Goal: Information Seeking & Learning: Check status

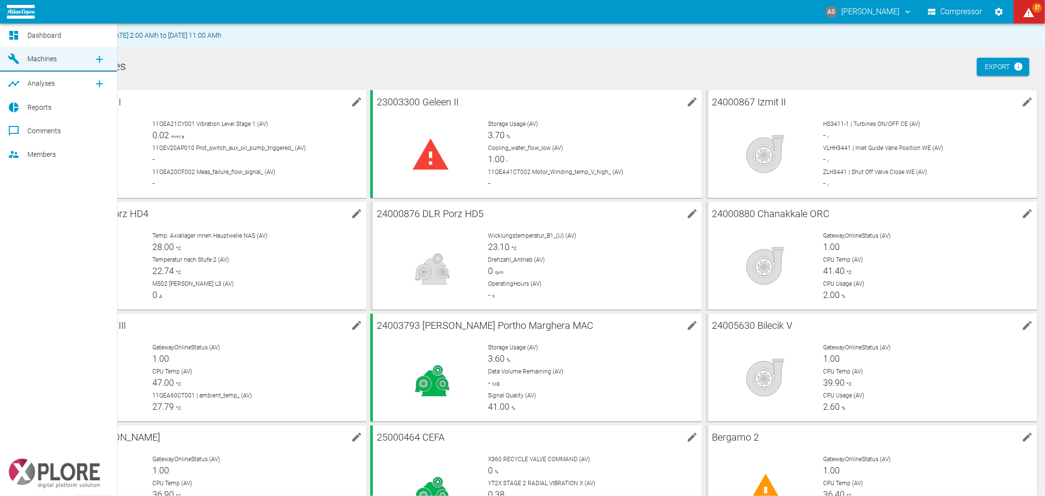
click at [43, 29] on span "Dashboard" at bounding box center [68, 35] width 82 height 12
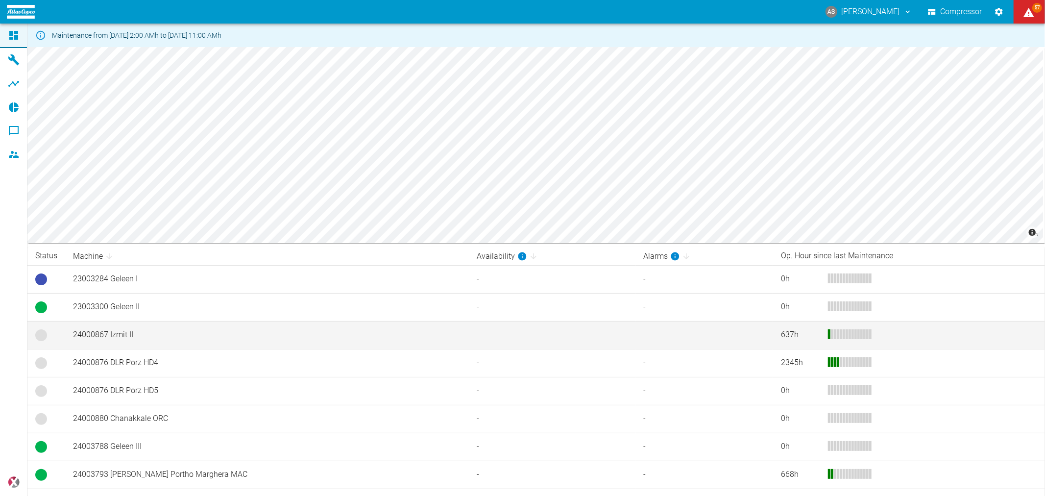
scroll to position [130, 0]
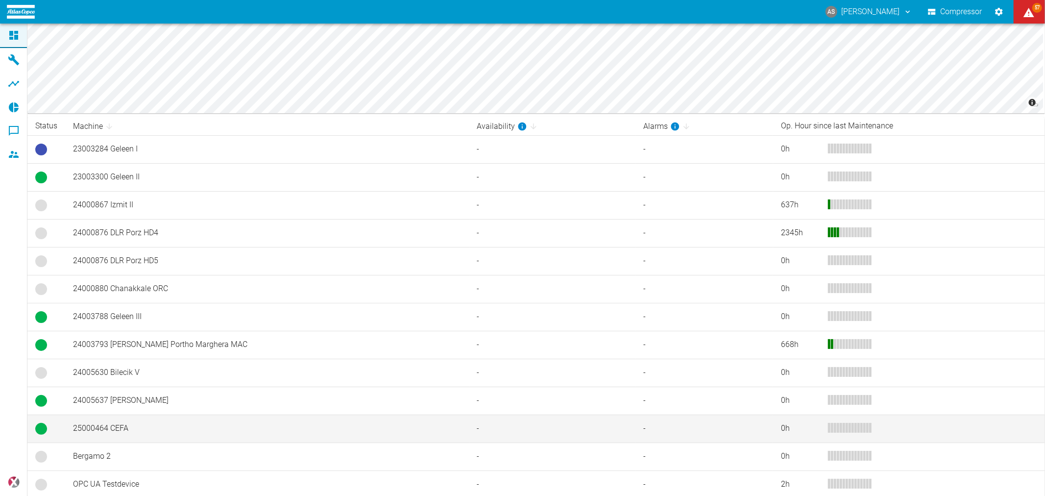
click at [162, 426] on td "25000464 CEFA" at bounding box center [267, 429] width 404 height 28
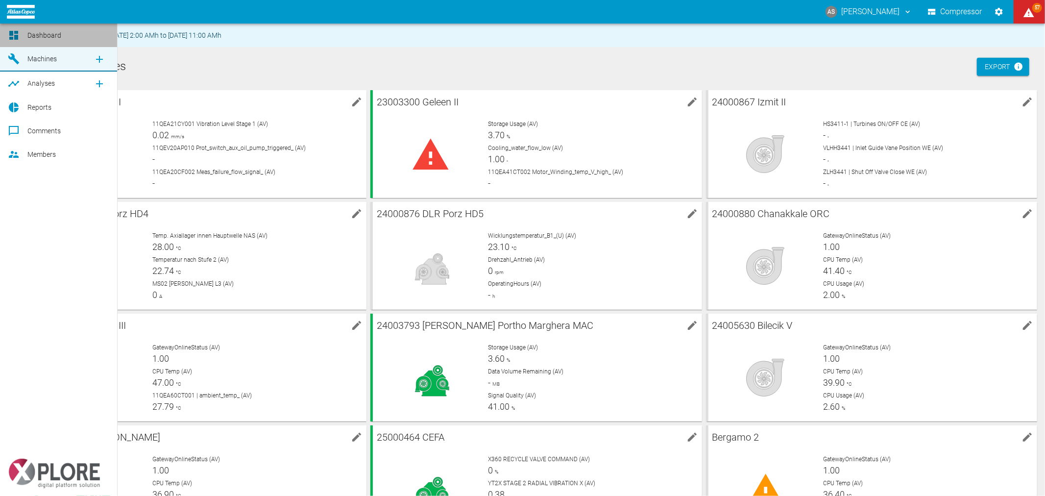
click at [15, 33] on icon at bounding box center [13, 35] width 9 height 9
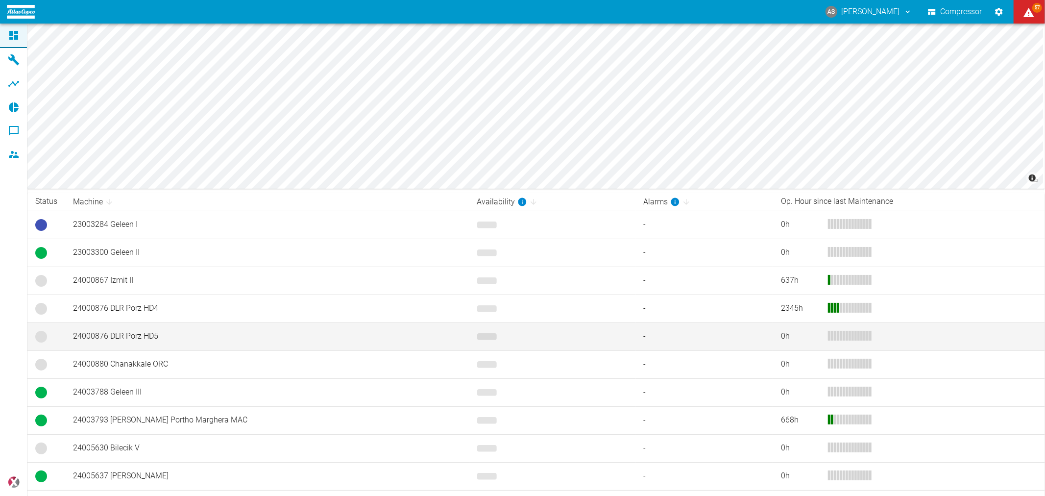
scroll to position [130, 0]
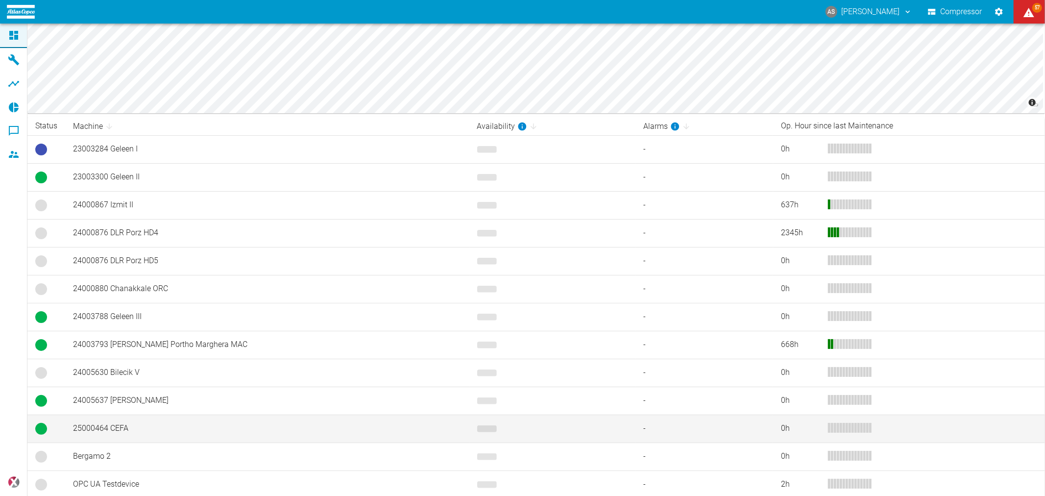
click at [157, 425] on td "25000464 CEFA" at bounding box center [267, 429] width 404 height 28
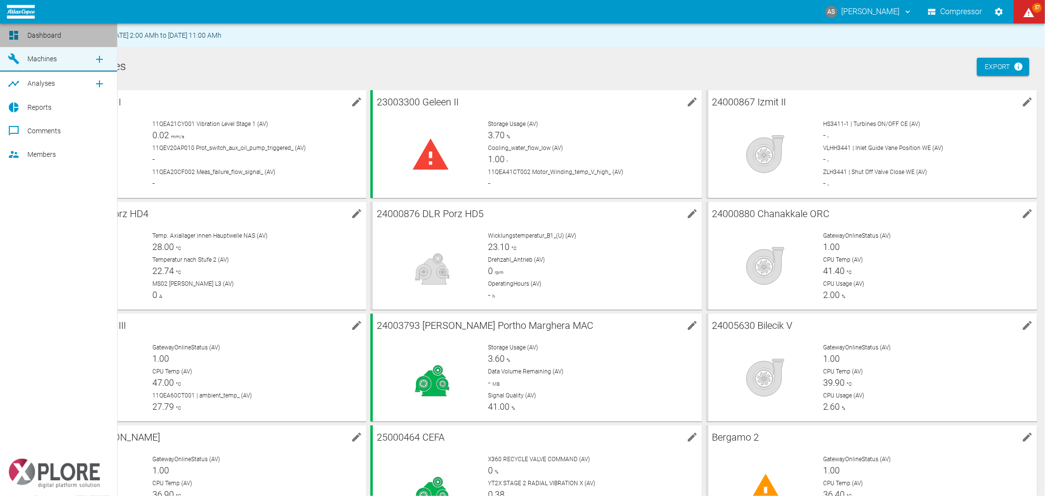
click at [16, 34] on icon at bounding box center [14, 35] width 12 height 12
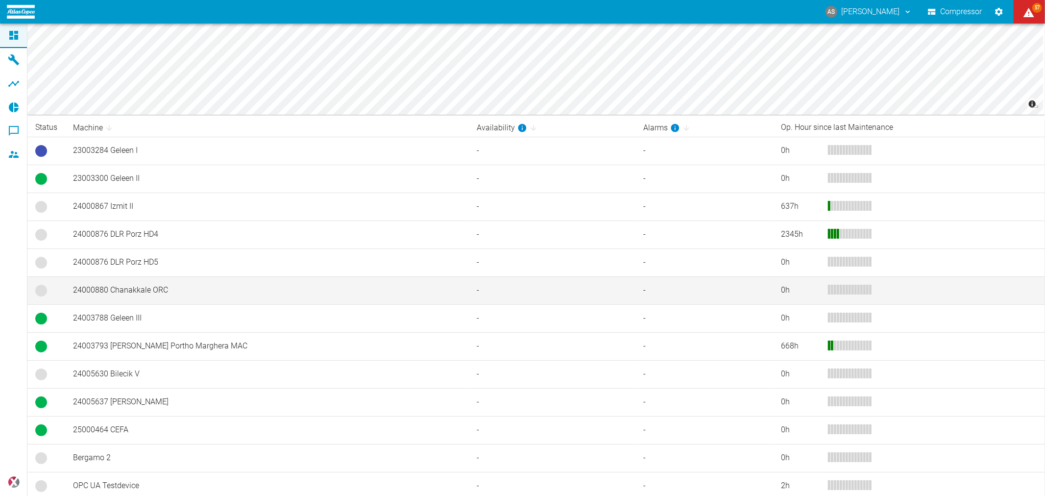
scroll to position [130, 0]
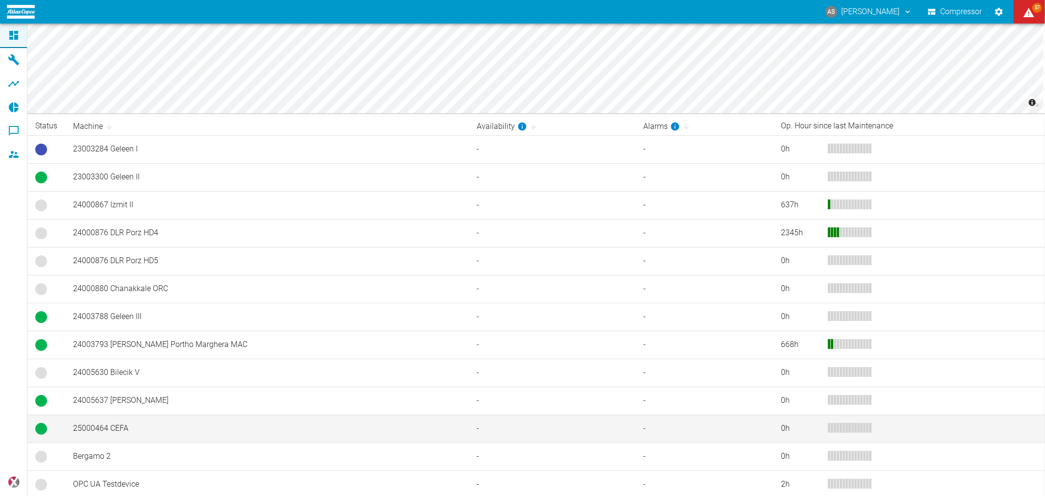
click at [99, 423] on td "25000464 CEFA" at bounding box center [267, 429] width 404 height 28
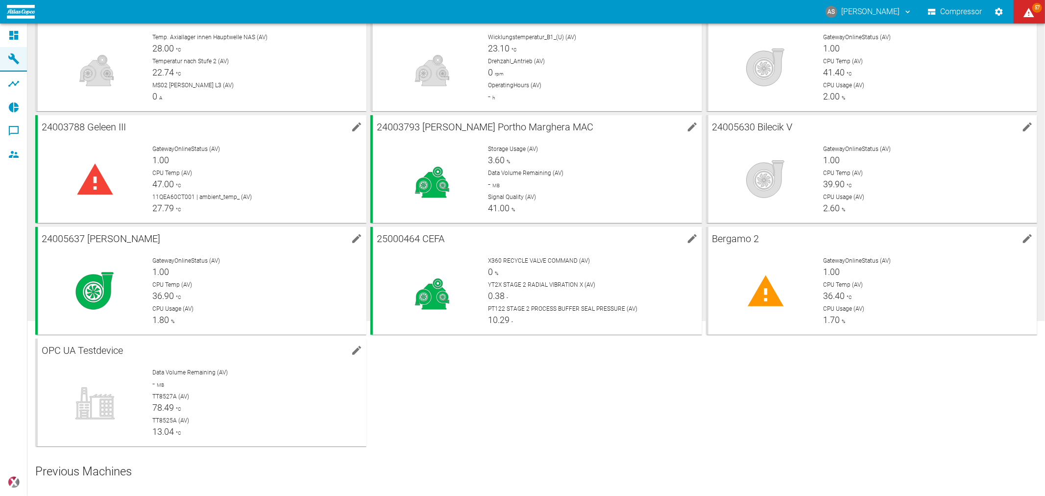
scroll to position [218, 0]
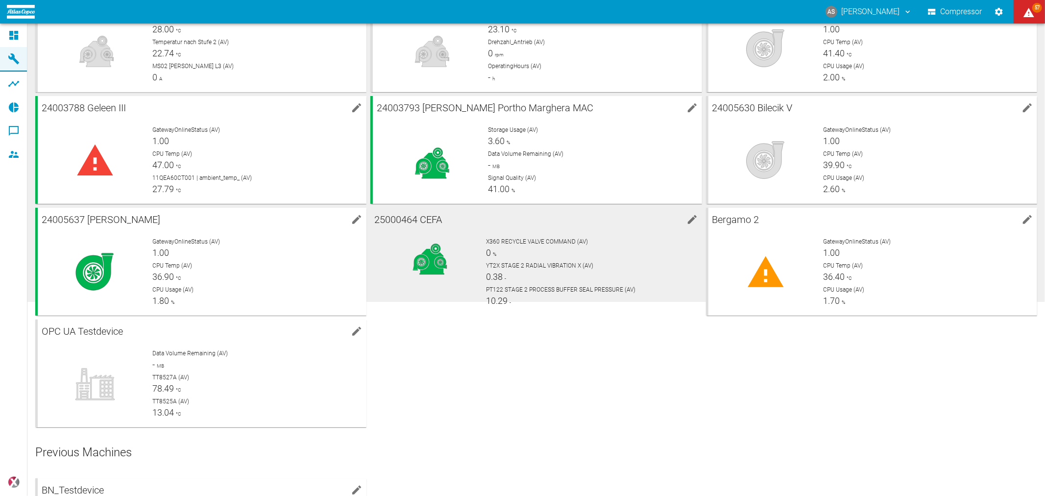
click at [519, 266] on div "YT2X STAGE 2 RADIAL VIBRATION X (AV) 0.38 -" at bounding box center [590, 272] width 208 height 22
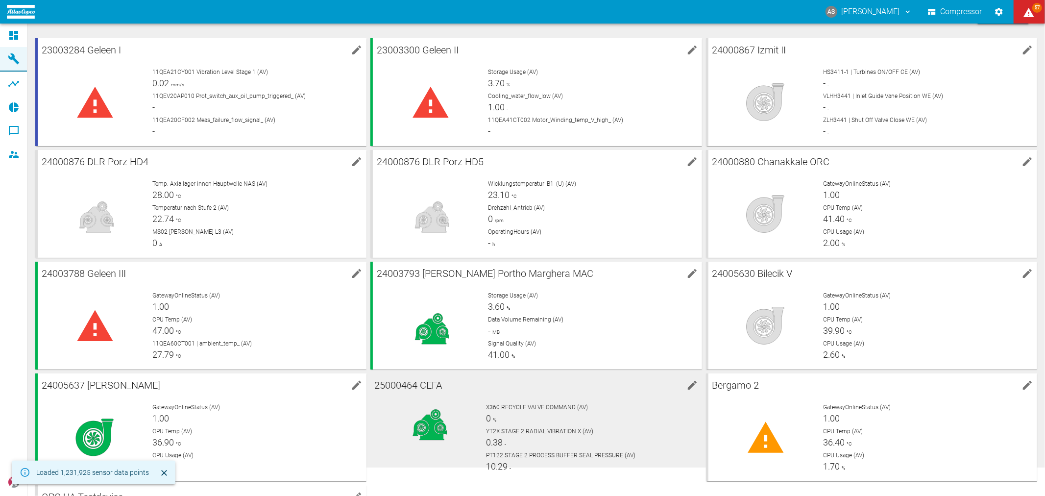
scroll to position [109, 0]
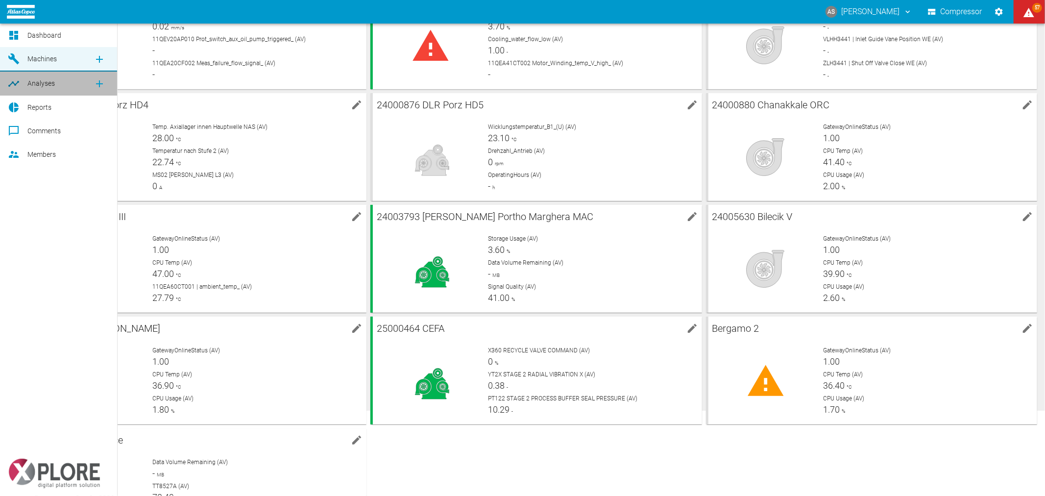
click at [30, 83] on span "Analyses" at bounding box center [40, 83] width 27 height 8
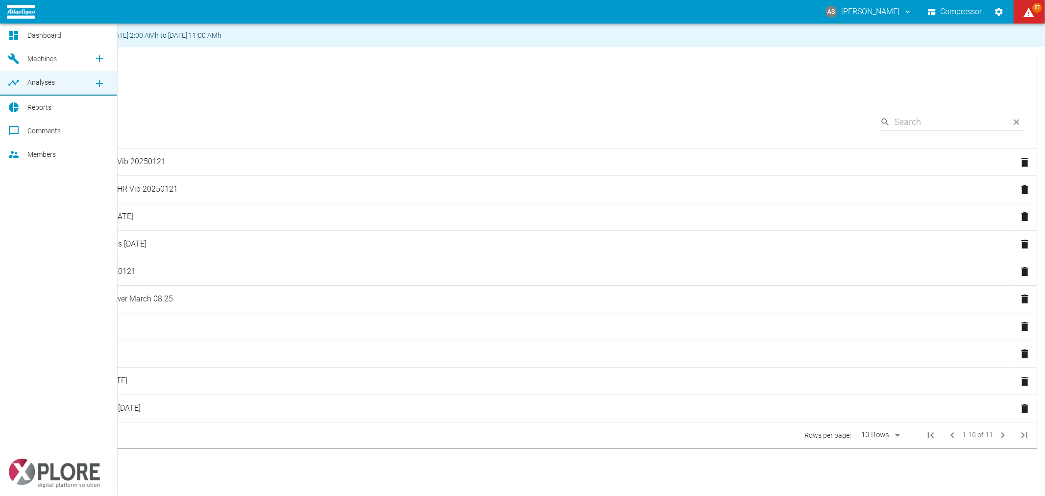
click at [50, 209] on div "Dashboard Machines Analyses Reports Comments Members powered by" at bounding box center [59, 260] width 118 height 472
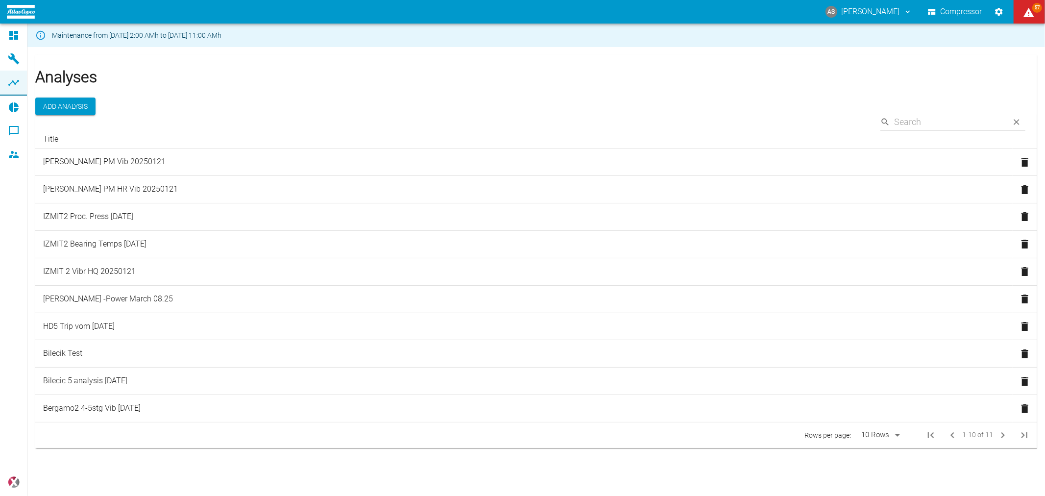
click at [440, 461] on div "Maintenance from 08/11/2025, 2:00 AMh to 08/12/2025, 11:00 AMh Analyses Add Ana…" at bounding box center [522, 260] width 1045 height 472
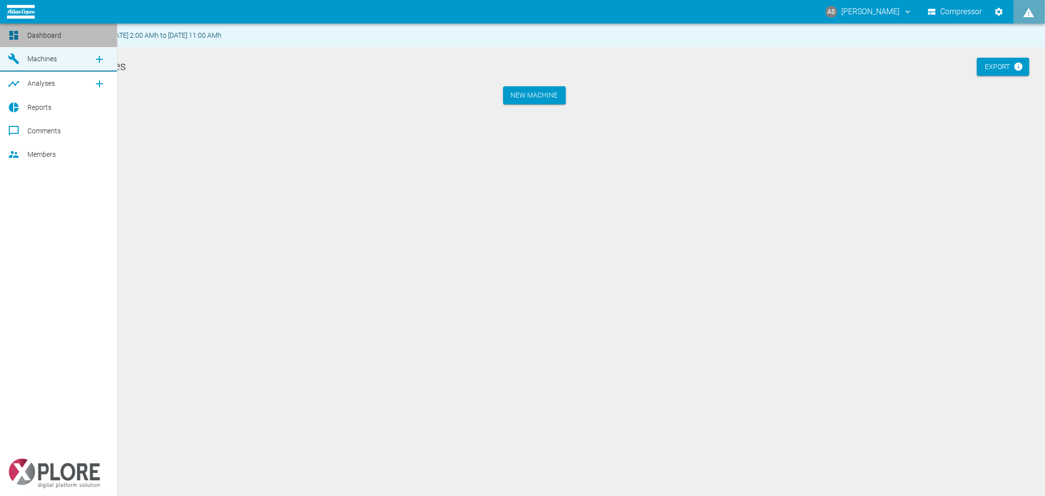
click at [20, 35] on div at bounding box center [15, 35] width 15 height 12
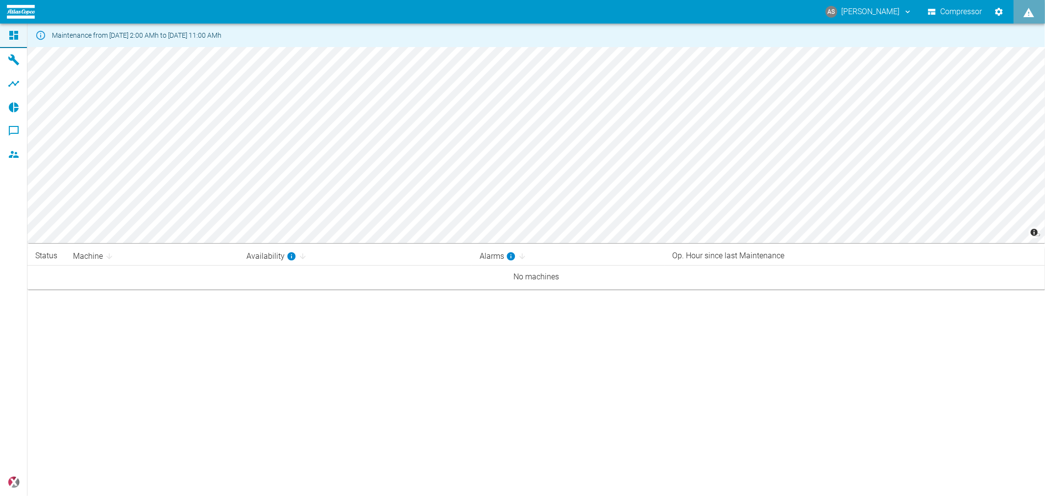
click at [180, 38] on div "Maintenance from [DATE] 2:00 AMh to [DATE] 11:00 AMh" at bounding box center [137, 35] width 170 height 18
click at [69, 322] on div "Maintenance from [DATE] 2:00 AMh to [DATE] 11:00 AMh © Carto © OpenStreetMap co…" at bounding box center [522, 260] width 1045 height 472
